Goal: Task Accomplishment & Management: Complete application form

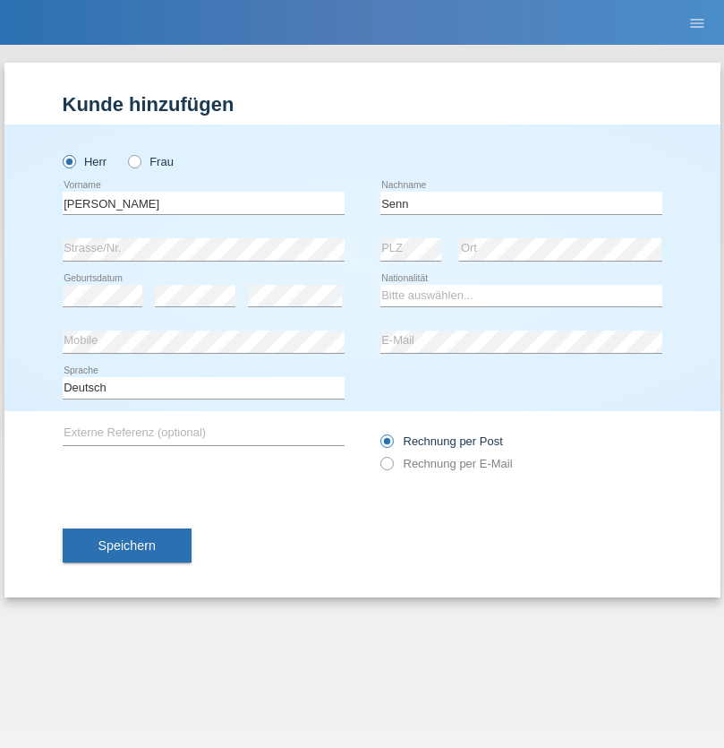
type input "Senn"
select select "CH"
select select "en"
radio input "true"
click at [203, 202] on input "text" at bounding box center [204, 203] width 282 height 22
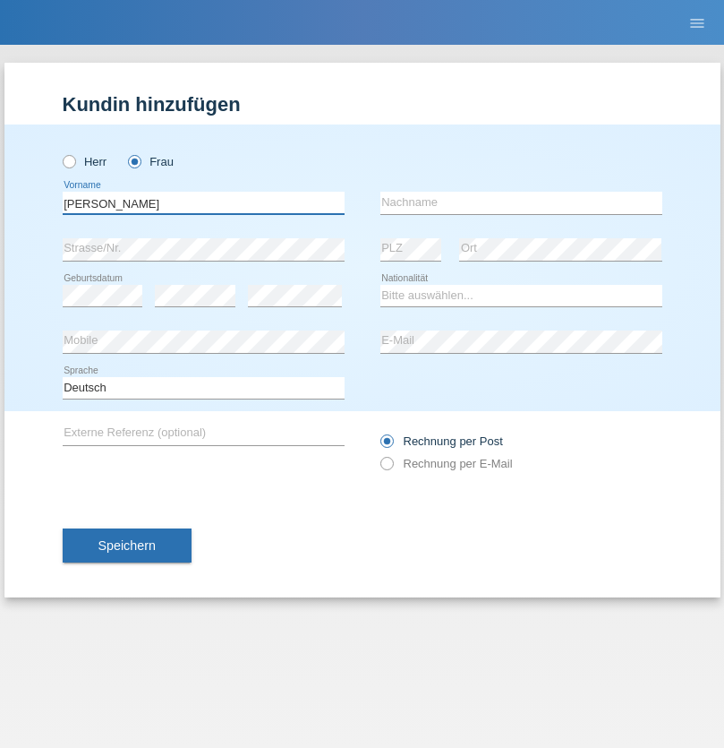
type input "André"
click at [521, 202] on input "text" at bounding box center [522, 203] width 282 height 22
type input "Hunziker"
select select "CH"
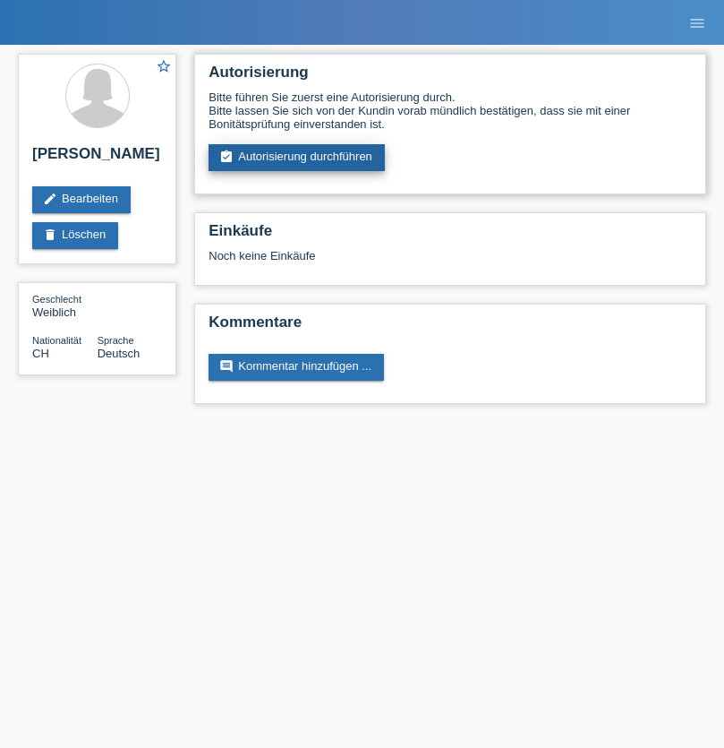
click at [297, 158] on link "assignment_turned_in Autorisierung durchführen" at bounding box center [297, 157] width 176 height 27
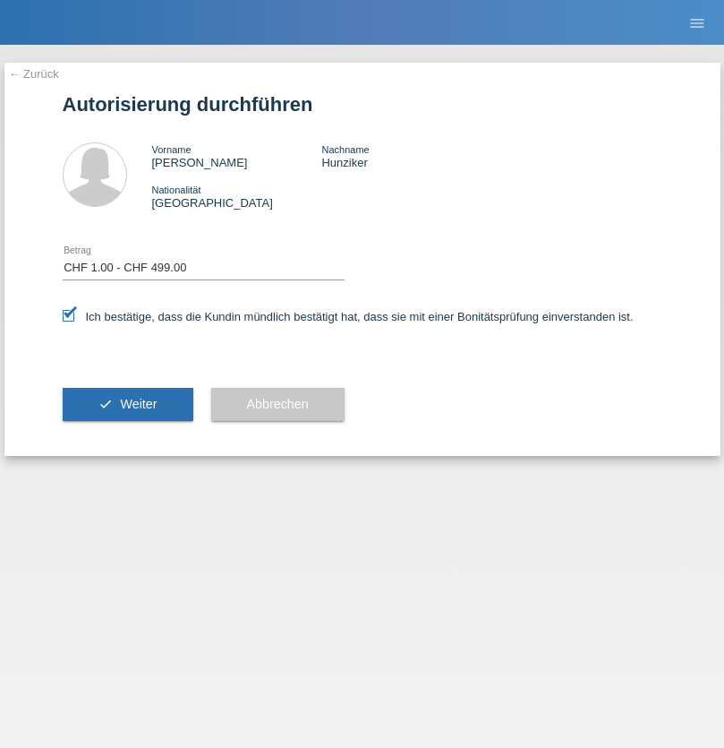
select select "1"
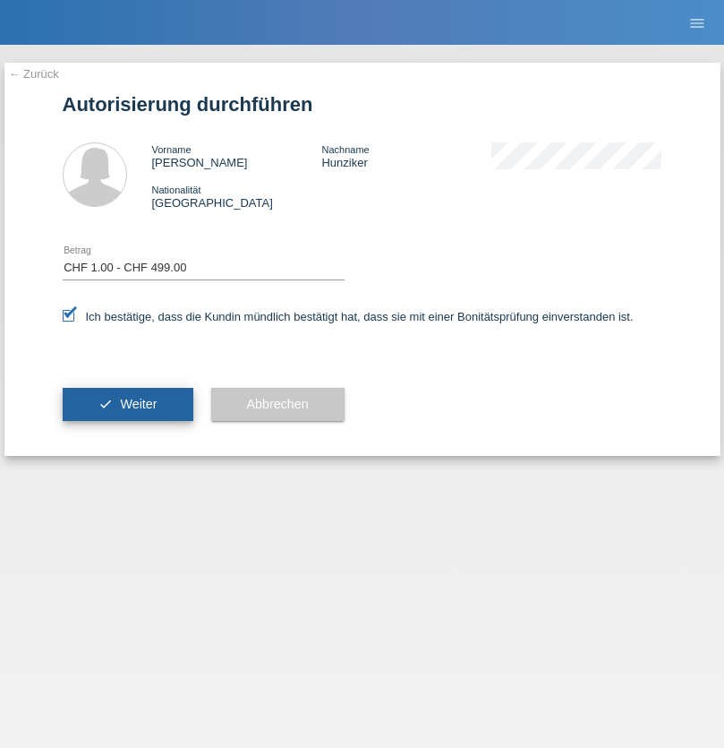
click at [127, 404] on span "Weiter" at bounding box center [138, 404] width 37 height 14
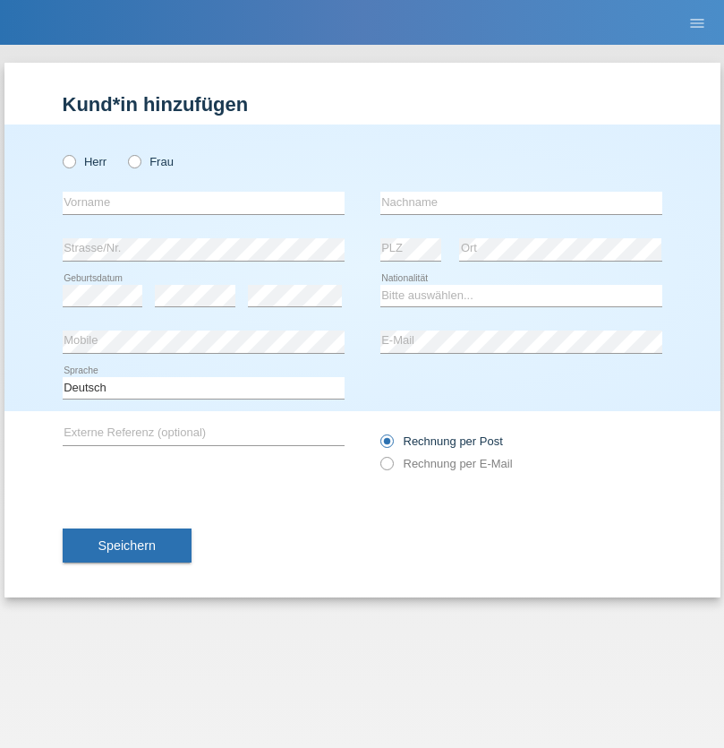
radio input "true"
click at [203, 202] on input "text" at bounding box center [204, 203] width 282 height 22
type input "[PERSON_NAME]"
click at [521, 202] on input "text" at bounding box center [522, 203] width 282 height 22
type input "Hunziker"
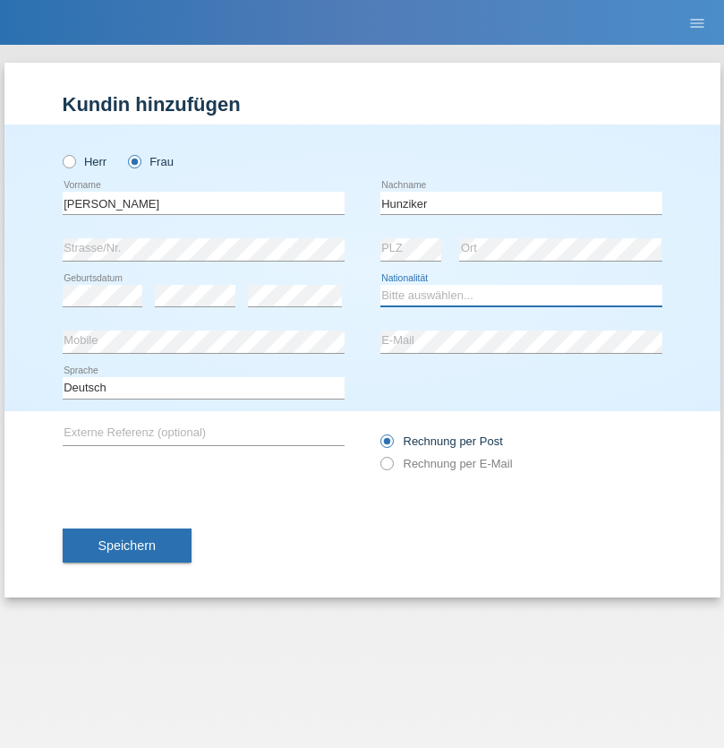
select select "CH"
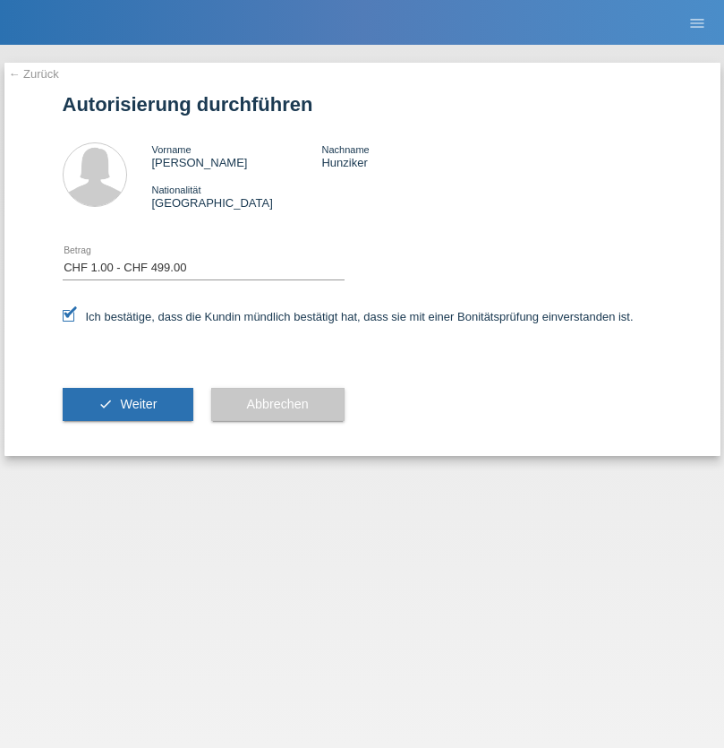
select select "1"
click at [127, 404] on span "Weiter" at bounding box center [138, 404] width 37 height 14
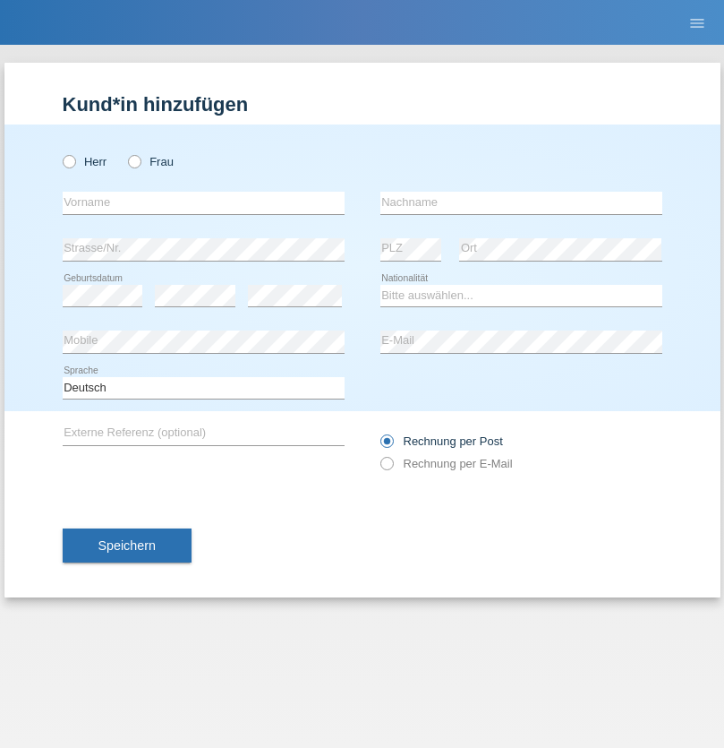
radio input "true"
click at [203, 202] on input "text" at bounding box center [204, 203] width 282 height 22
type input "Sukan"
click at [521, 202] on input "text" at bounding box center [522, 203] width 282 height 22
type input "Subramaniam"
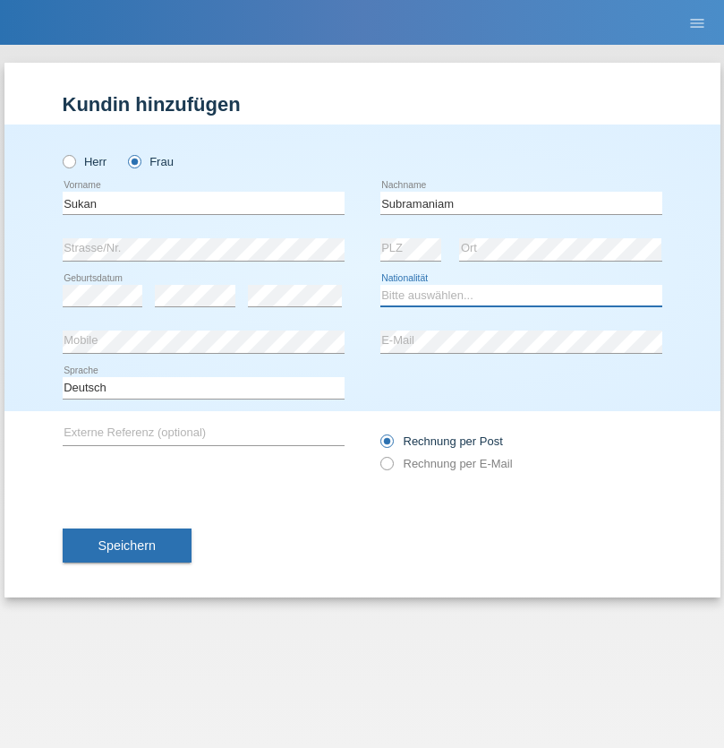
select select "CH"
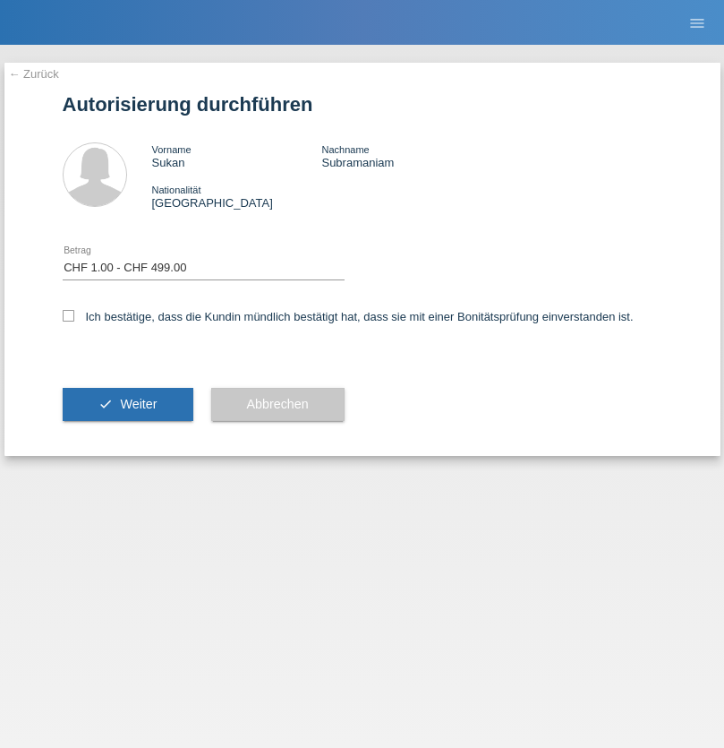
select select "1"
checkbox input "true"
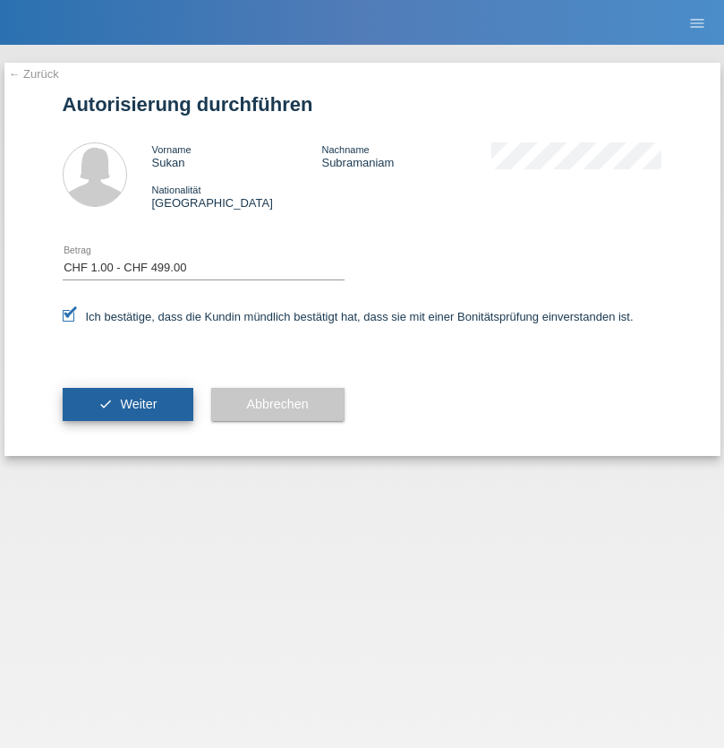
click at [127, 404] on span "Weiter" at bounding box center [138, 404] width 37 height 14
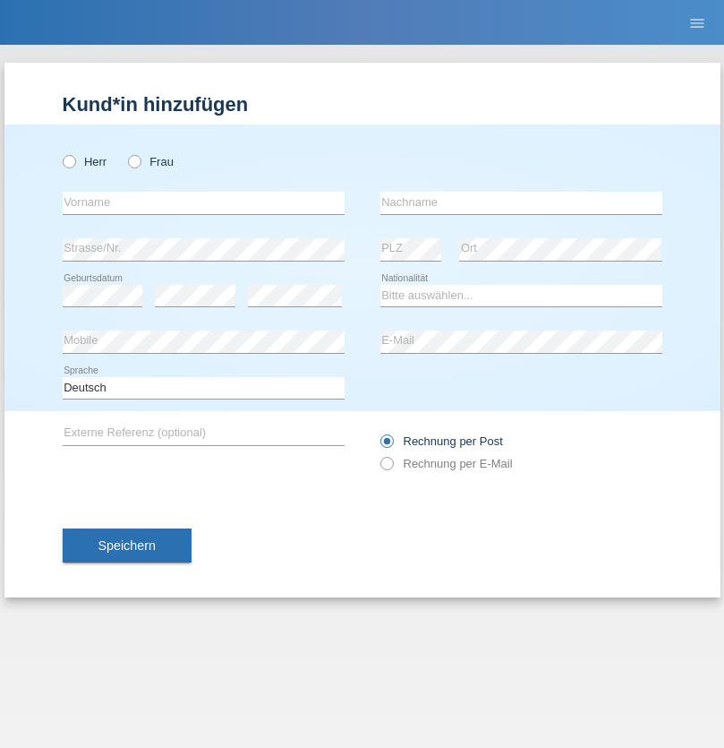
radio input "true"
click at [203, 202] on input "text" at bounding box center [204, 203] width 282 height 22
type input "Francesco"
click at [521, 202] on input "text" at bounding box center [522, 203] width 282 height 22
type input "Fortugno"
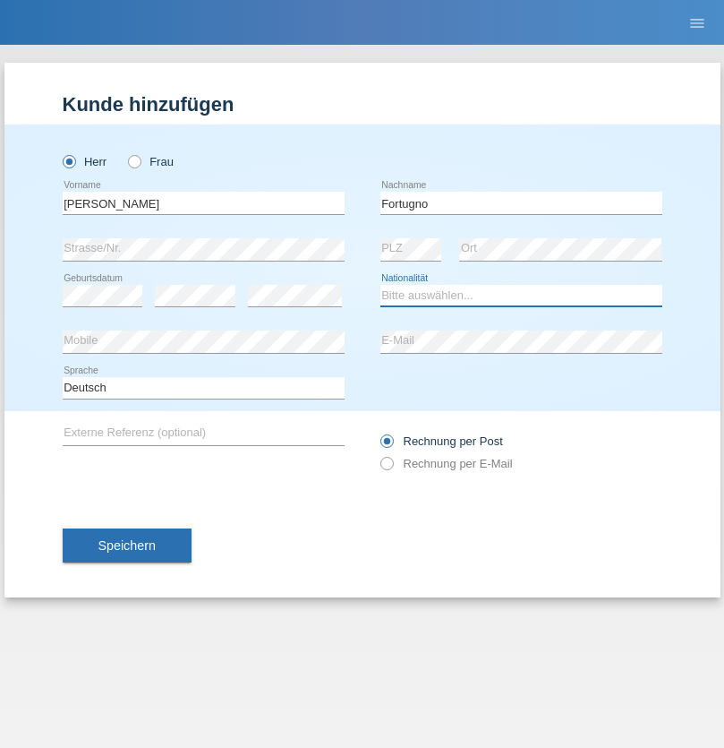
select select "IT"
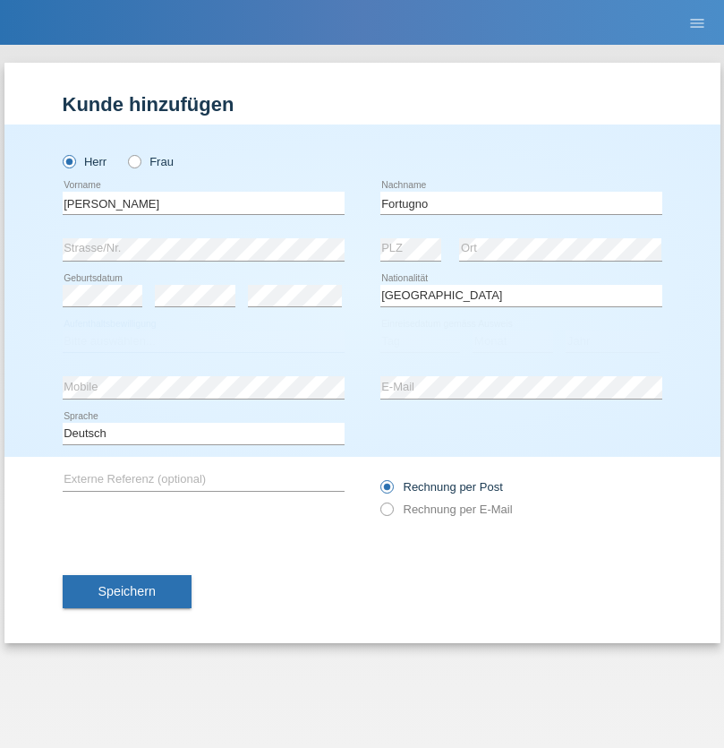
select select "C"
select select "09"
select select "08"
select select "2006"
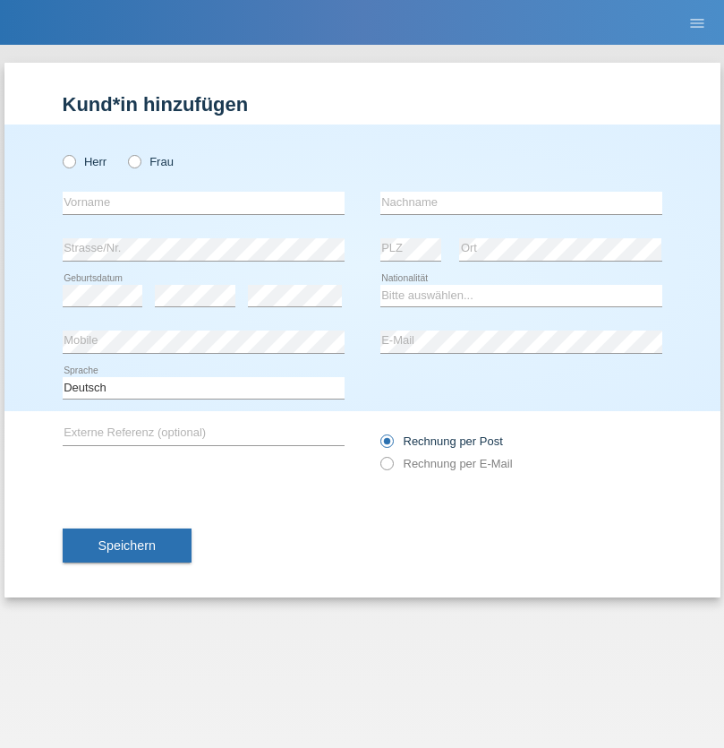
radio input "true"
click at [203, 202] on input "text" at bounding box center [204, 203] width 282 height 22
type input "Farkash"
click at [521, 202] on input "text" at bounding box center [522, 203] width 282 height 22
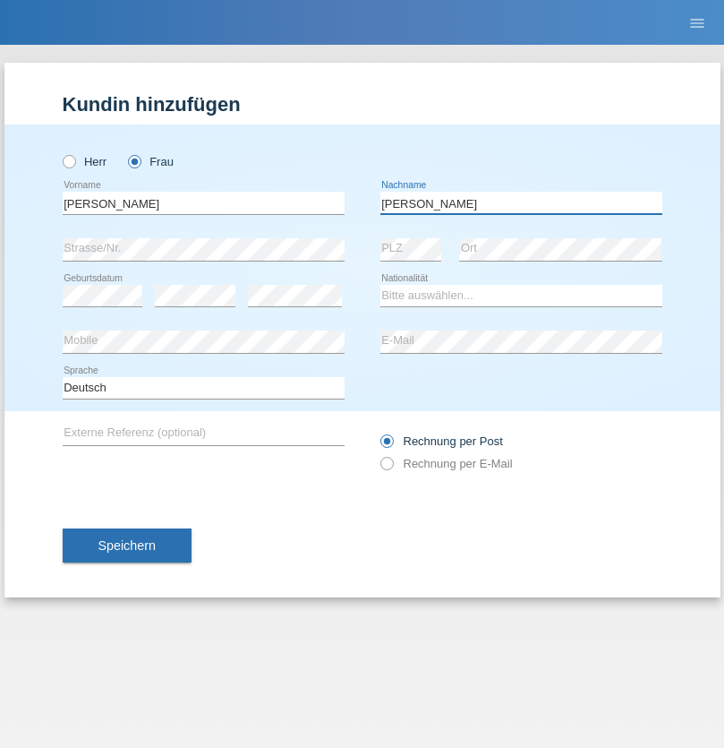
type input "Yolana"
select select "UA"
select select "C"
select select "23"
select select "10"
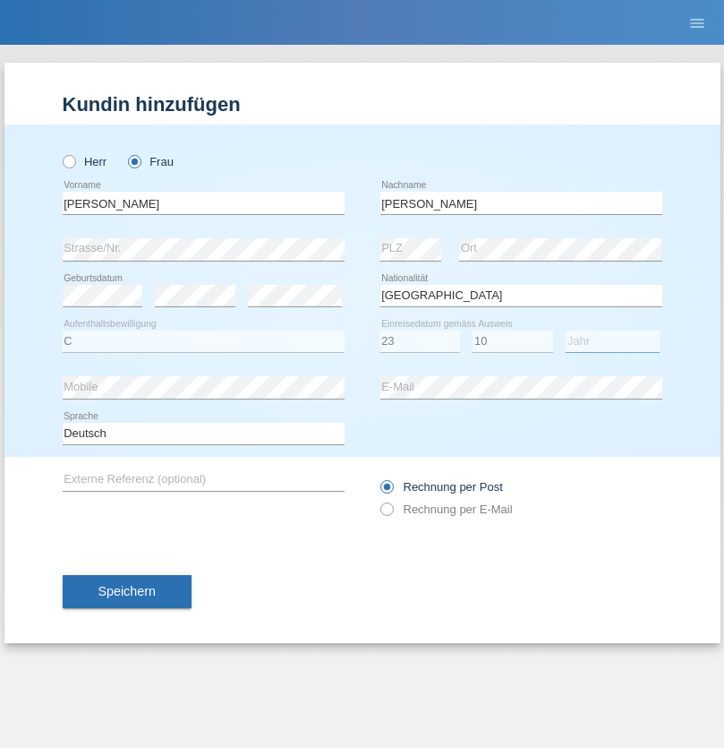
select select "2021"
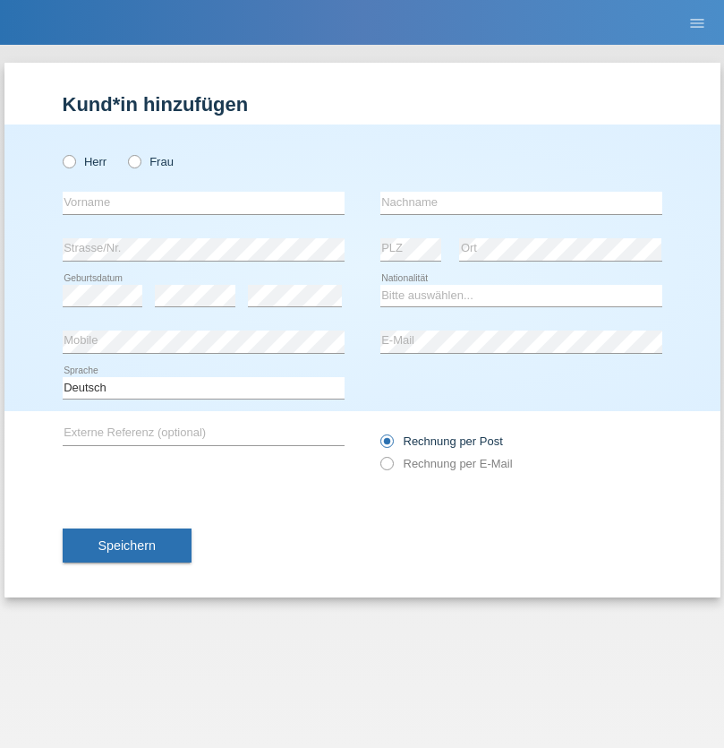
radio input "true"
click at [203, 202] on input "text" at bounding box center [204, 203] width 282 height 22
type input "Terezie"
click at [521, 202] on input "text" at bounding box center [522, 203] width 282 height 22
type input "Zachariášová"
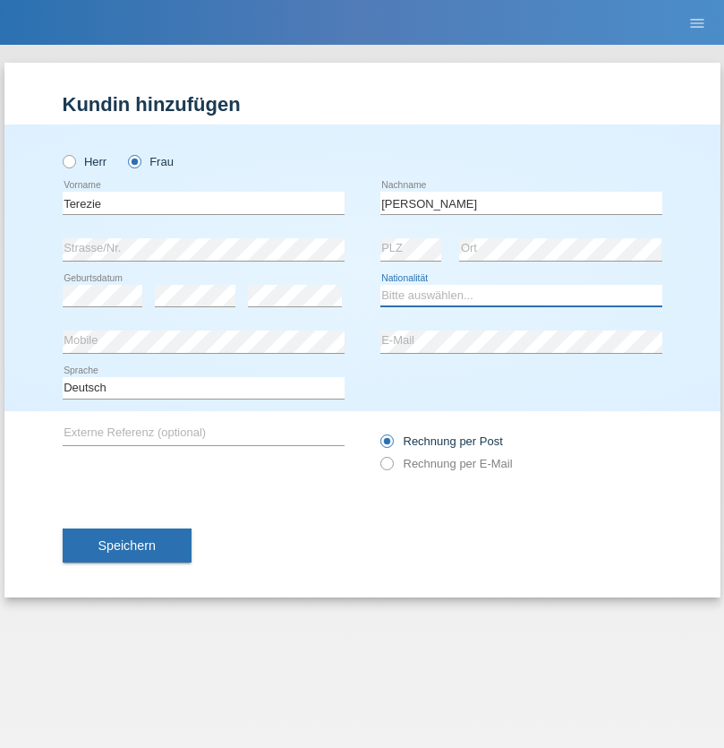
select select "CH"
radio input "true"
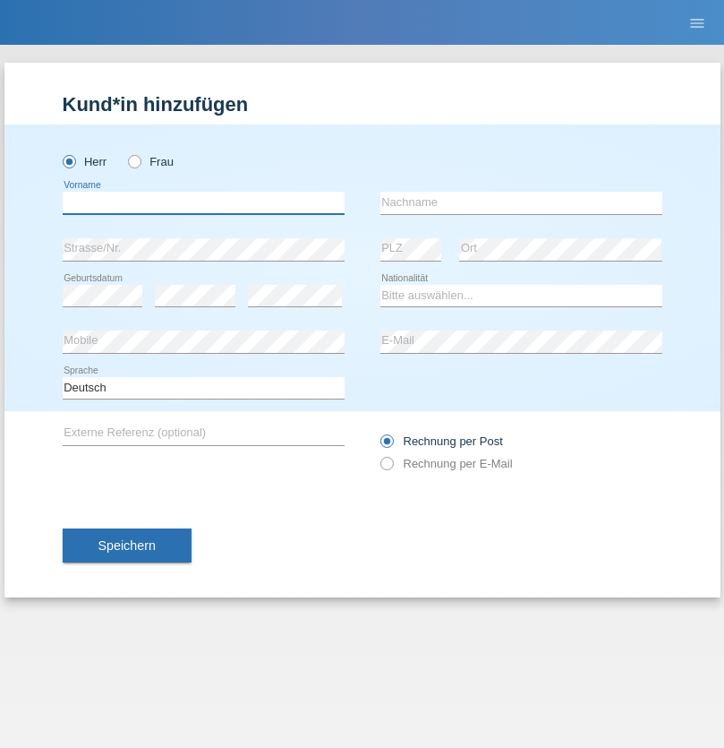
click at [203, 202] on input "text" at bounding box center [204, 203] width 282 height 22
type input "firat"
click at [521, 202] on input "text" at bounding box center [522, 203] width 282 height 22
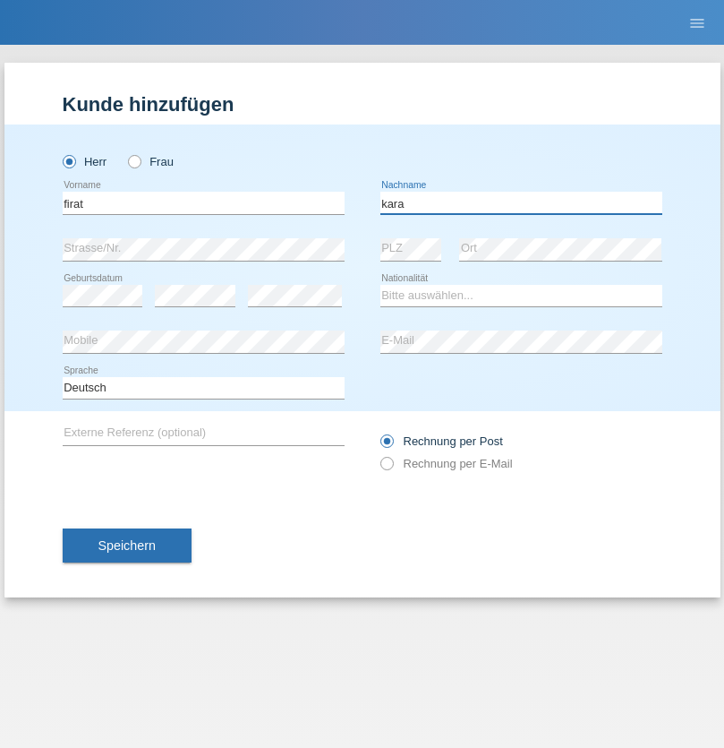
type input "kara"
select select "CH"
radio input "true"
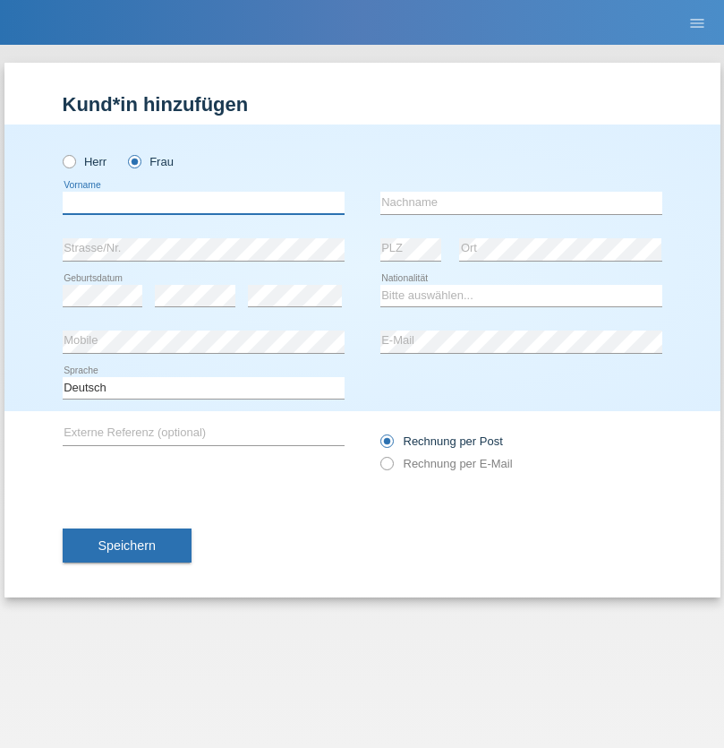
click at [203, 202] on input "text" at bounding box center [204, 203] width 282 height 22
type input "Nuria"
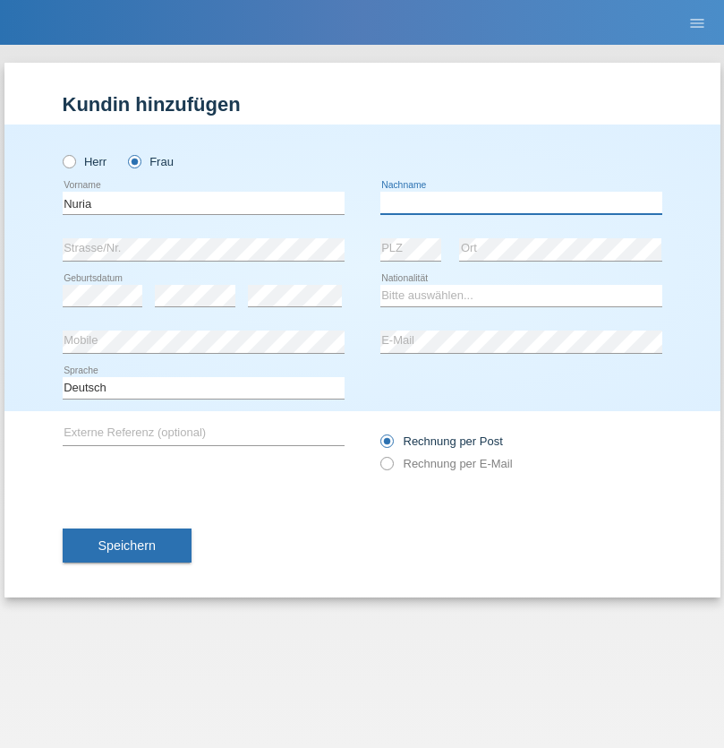
click at [521, 202] on input "text" at bounding box center [522, 203] width 282 height 22
type input "D'Antino"
select select "CH"
